Goal: Task Accomplishment & Management: Manage account settings

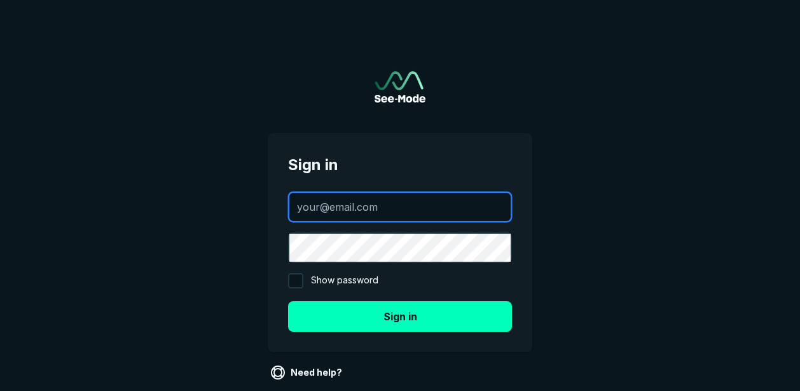
click at [413, 206] on input "text" at bounding box center [399, 207] width 221 height 28
type input "[PERSON_NAME][EMAIL_ADDRESS][PERSON_NAME][DOMAIN_NAME]"
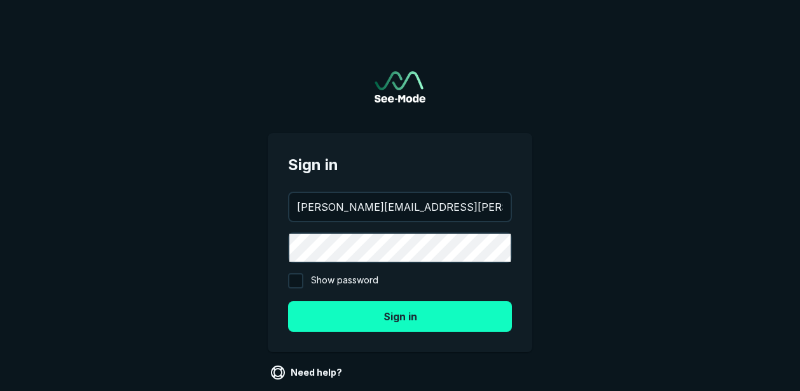
click at [403, 318] on button "Sign in" at bounding box center [400, 316] width 224 height 31
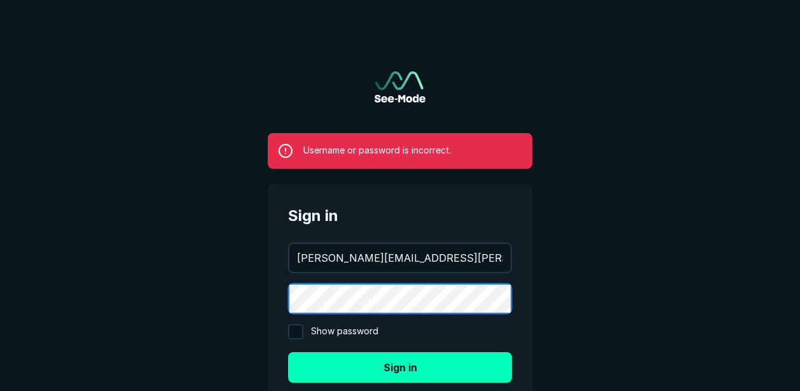
click at [247, 301] on div "Username or password is incorrect. Sign in [PERSON_NAME][EMAIL_ADDRESS][PERSON_…" at bounding box center [399, 249] width 305 height 499
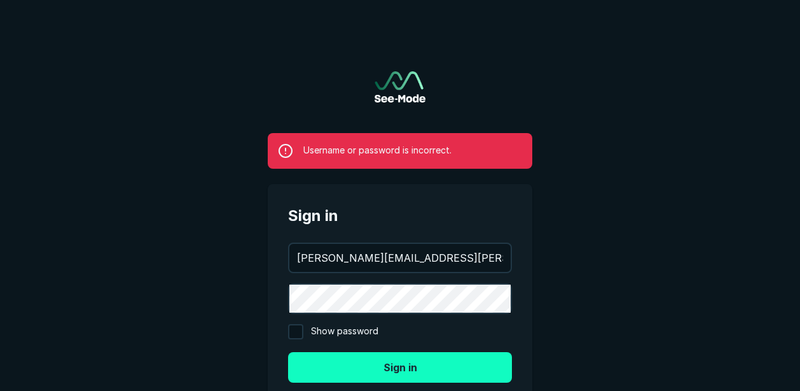
click at [383, 373] on button "Sign in" at bounding box center [400, 367] width 224 height 31
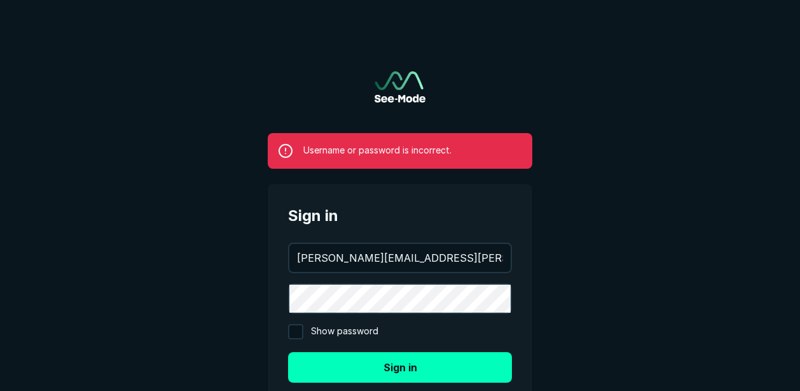
click at [679, 169] on main "Username or password is incorrect. Sign in [PERSON_NAME][EMAIL_ADDRESS][PERSON_…" at bounding box center [400, 249] width 800 height 499
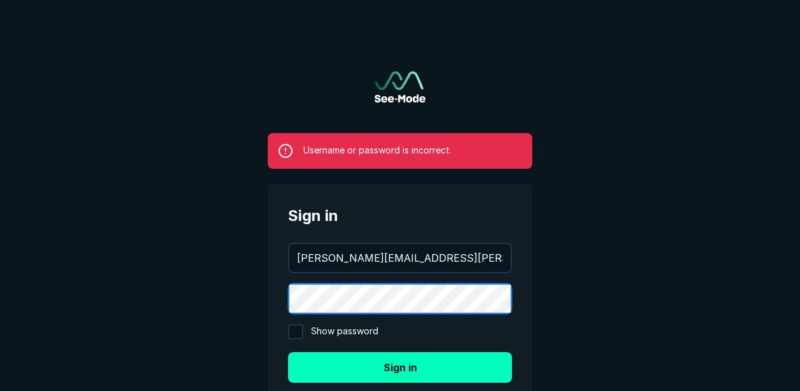
click at [230, 302] on main "Username or password is incorrect. Sign in [PERSON_NAME][EMAIL_ADDRESS][PERSON_…" at bounding box center [400, 249] width 800 height 499
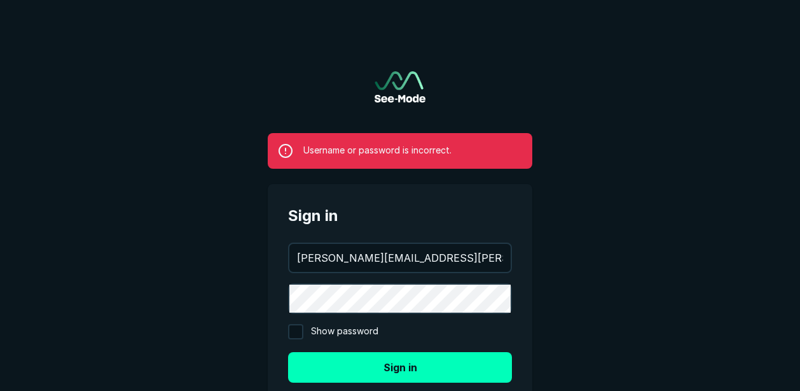
click at [412, 144] on span "Username or password is incorrect." at bounding box center [377, 150] width 148 height 14
click at [301, 331] on input "Show password" at bounding box center [295, 331] width 15 height 15
checkbox input "true"
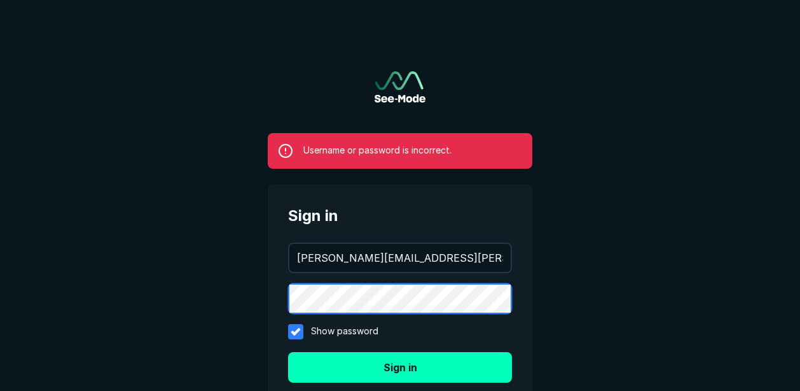
click at [286, 296] on div "Sign in [PERSON_NAME][EMAIL_ADDRESS][PERSON_NAME][DOMAIN_NAME] Show password Si…" at bounding box center [400, 293] width 265 height 219
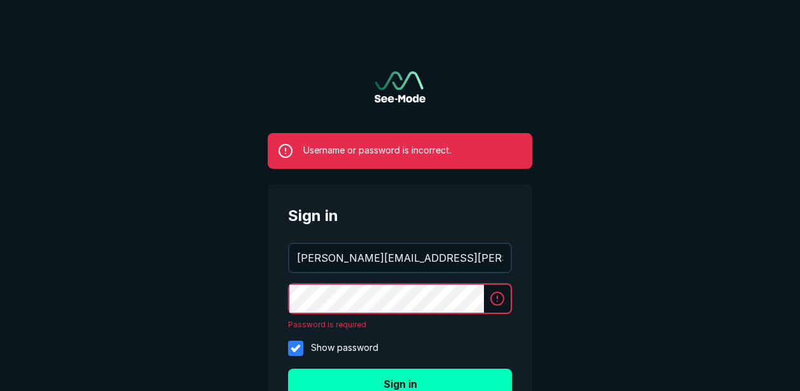
click at [496, 300] on div at bounding box center [400, 298] width 224 height 31
click at [420, 152] on span "Username or password is incorrect." at bounding box center [377, 150] width 148 height 14
click at [393, 83] on img at bounding box center [400, 86] width 51 height 31
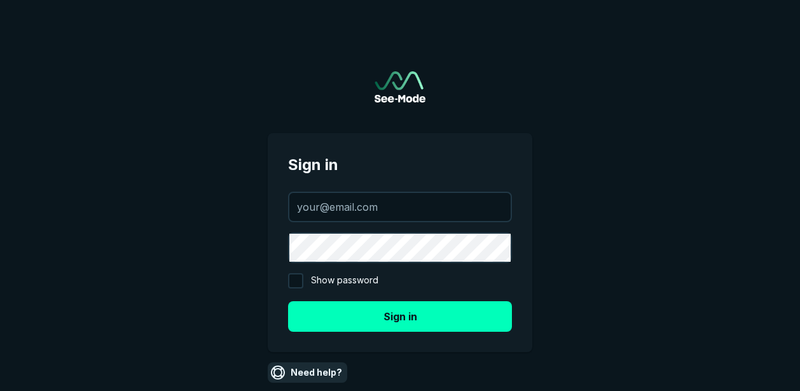
click at [318, 370] on link "Need help?" at bounding box center [308, 372] width 80 height 20
